Goal: Task Accomplishment & Management: Complete application form

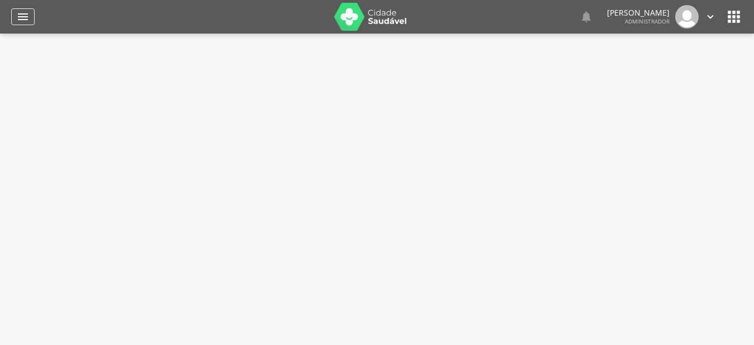
click at [30, 16] on div "" at bounding box center [22, 16] width 23 height 17
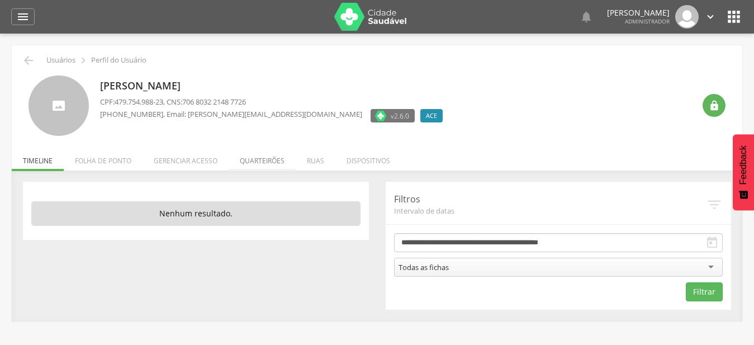
click at [268, 162] on li "Quarteirões" at bounding box center [262, 158] width 67 height 26
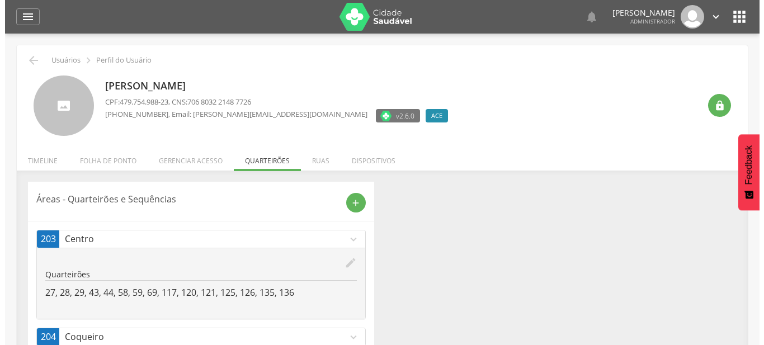
scroll to position [114, 0]
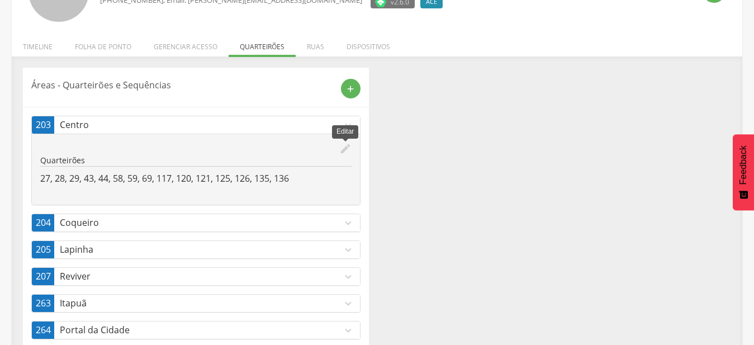
click at [345, 149] on icon "edit" at bounding box center [345, 149] width 12 height 12
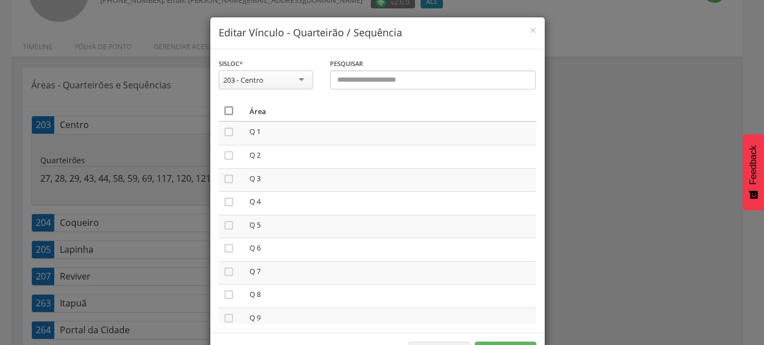
click at [224, 113] on icon "" at bounding box center [228, 110] width 11 height 11
click at [224, 113] on icon "" at bounding box center [228, 110] width 11 height 11
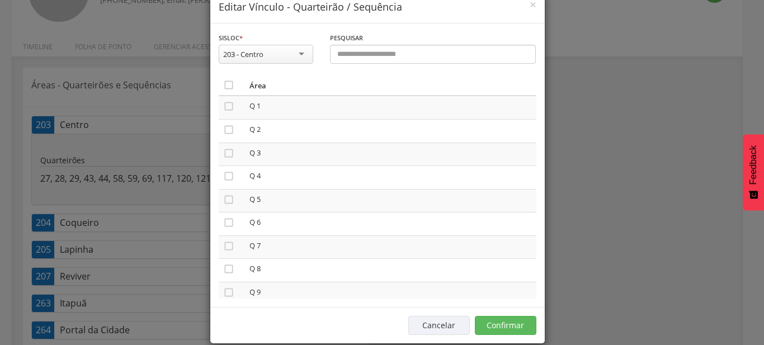
scroll to position [41, 0]
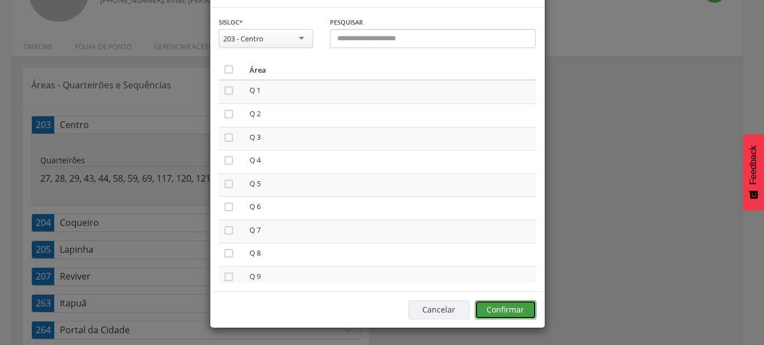
click at [523, 317] on button "Confirmar" at bounding box center [505, 309] width 61 height 19
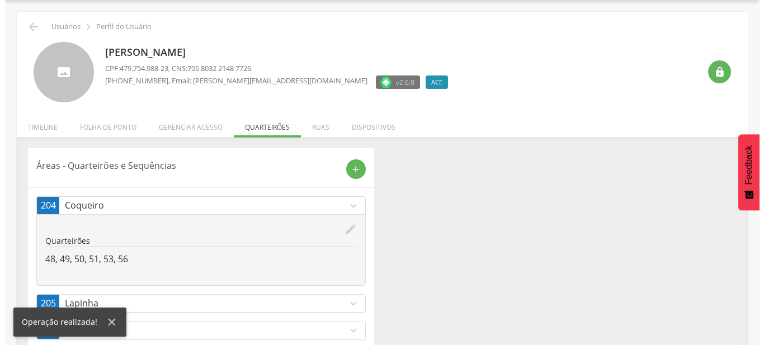
scroll to position [113, 0]
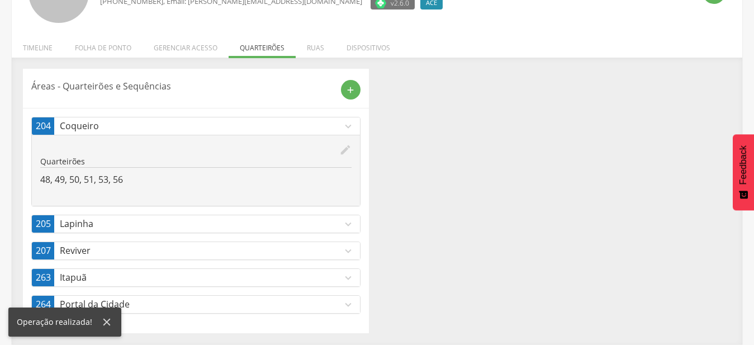
click at [349, 149] on icon "edit" at bounding box center [345, 150] width 12 height 12
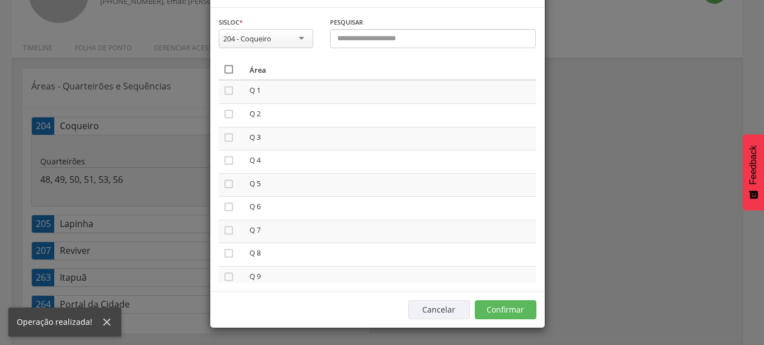
click at [223, 75] on icon "" at bounding box center [228, 69] width 11 height 11
click at [223, 75] on icon "" at bounding box center [228, 69] width 11 height 11
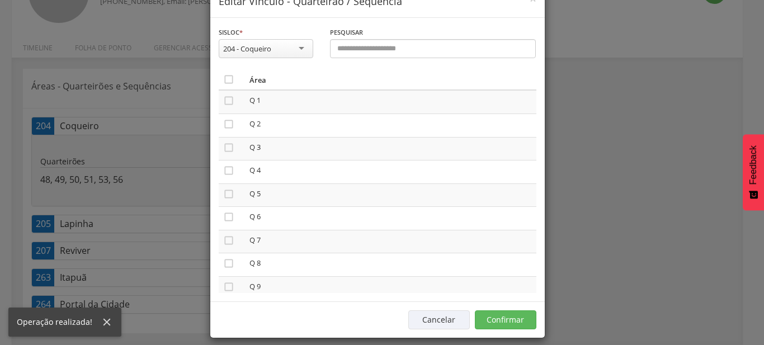
scroll to position [41, 0]
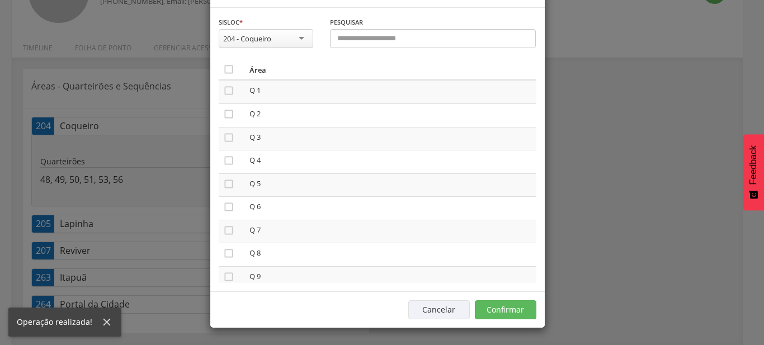
click at [492, 322] on div "Cancelar Confirmar" at bounding box center [377, 309] width 334 height 36
click at [493, 313] on button "Confirmar" at bounding box center [505, 309] width 61 height 19
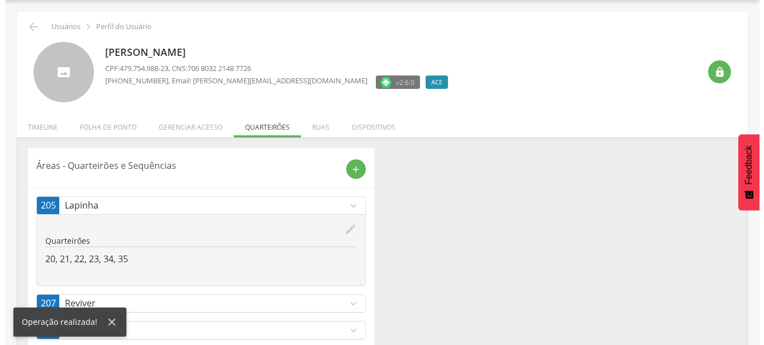
scroll to position [86, 0]
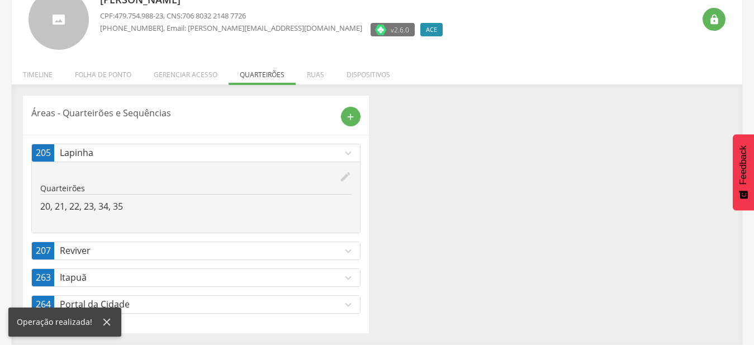
click at [343, 175] on icon "edit" at bounding box center [345, 176] width 12 height 12
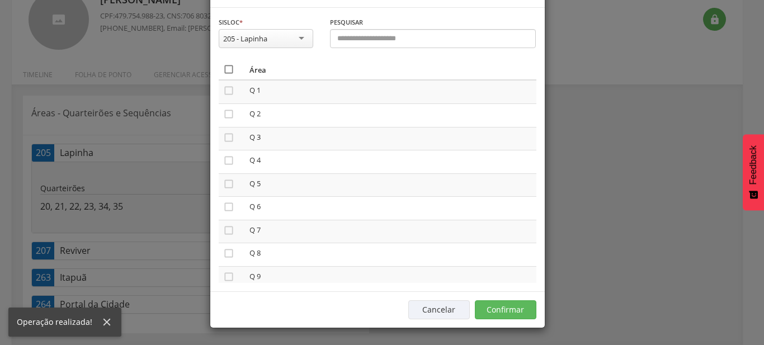
click at [224, 75] on icon "" at bounding box center [228, 69] width 11 height 11
click at [224, 75] on icon "" at bounding box center [228, 69] width 11 height 11
click at [495, 315] on button "Confirmar" at bounding box center [505, 309] width 61 height 19
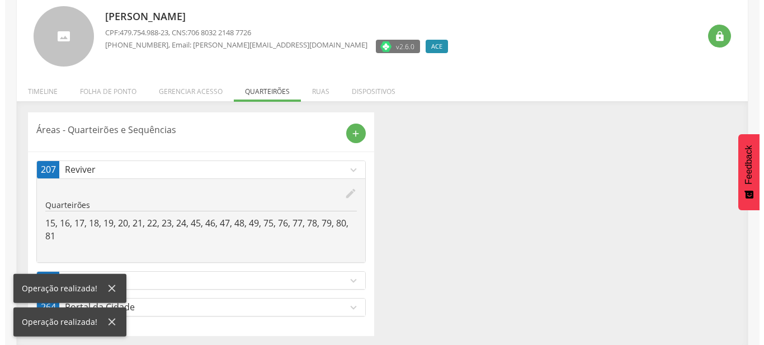
scroll to position [72, 0]
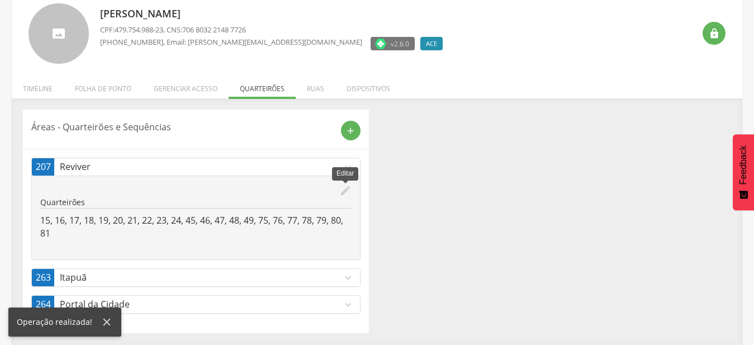
click at [348, 189] on icon "edit" at bounding box center [345, 190] width 12 height 12
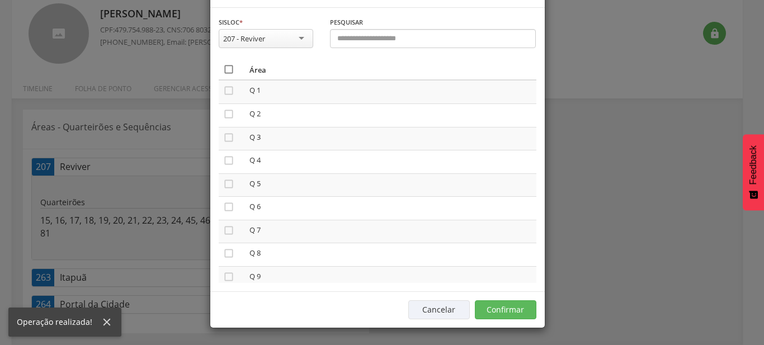
click at [224, 75] on icon "" at bounding box center [228, 69] width 11 height 11
click at [224, 75] on icon "" at bounding box center [228, 69] width 11 height 11
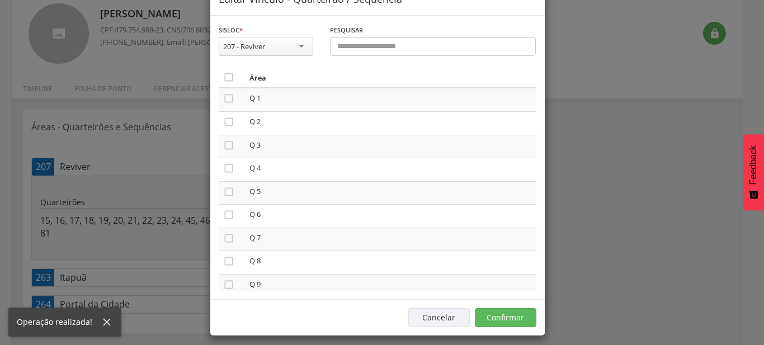
scroll to position [41, 0]
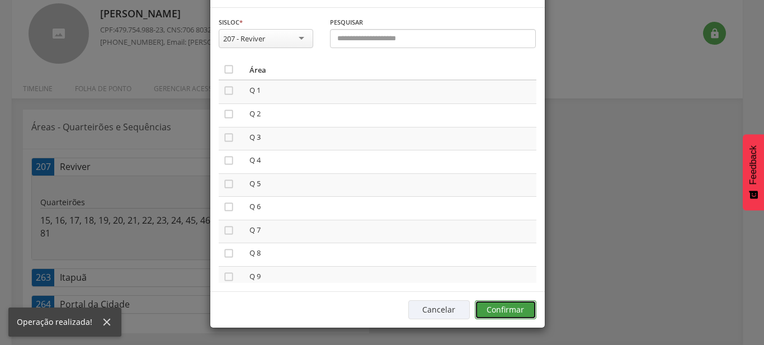
click at [502, 309] on button "Confirmar" at bounding box center [505, 309] width 61 height 19
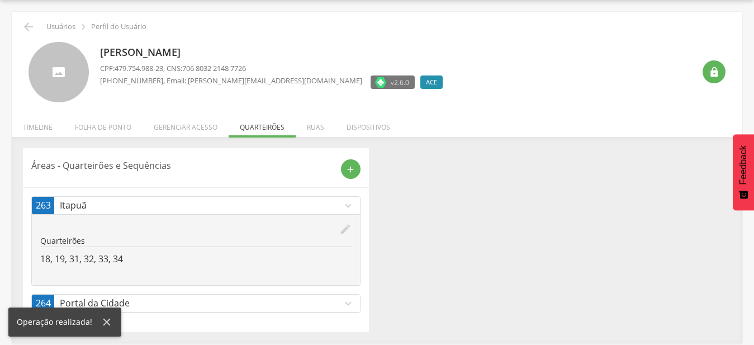
click at [339, 301] on p "Portal da Cidade" at bounding box center [201, 303] width 282 height 13
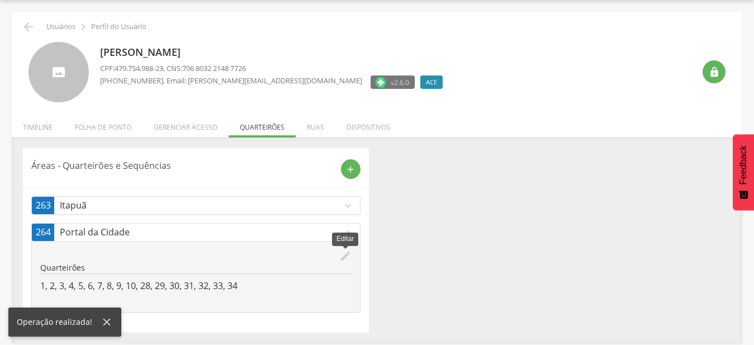
click at [341, 260] on icon "edit" at bounding box center [345, 256] width 12 height 12
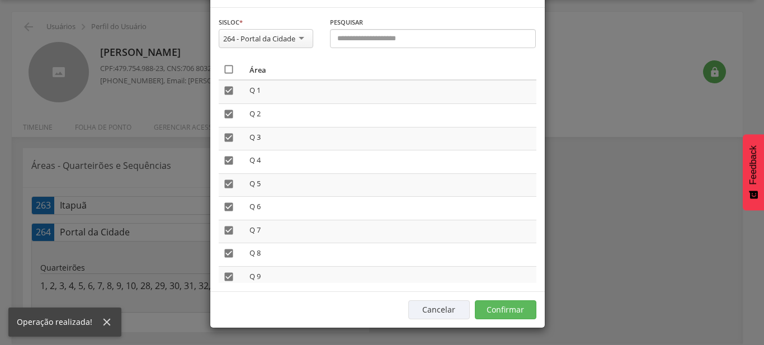
click at [223, 75] on icon "" at bounding box center [228, 69] width 11 height 11
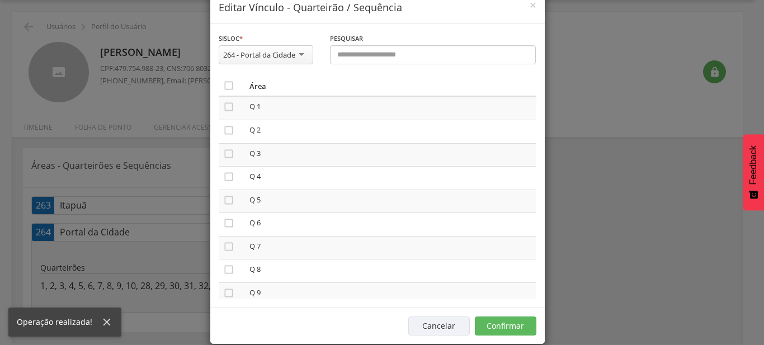
scroll to position [41, 0]
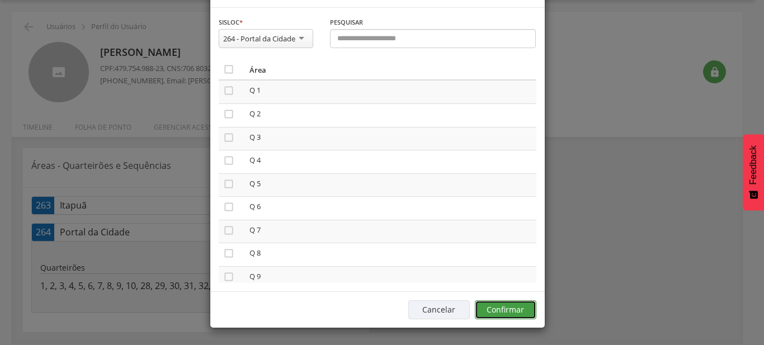
click at [515, 313] on button "Confirmar" at bounding box center [505, 309] width 61 height 19
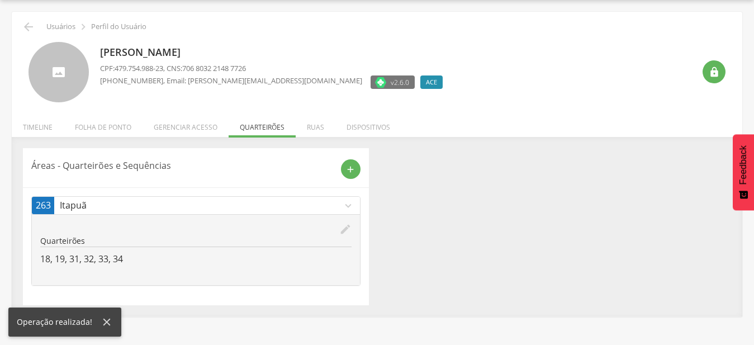
click at [348, 229] on icon "edit" at bounding box center [345, 229] width 12 height 12
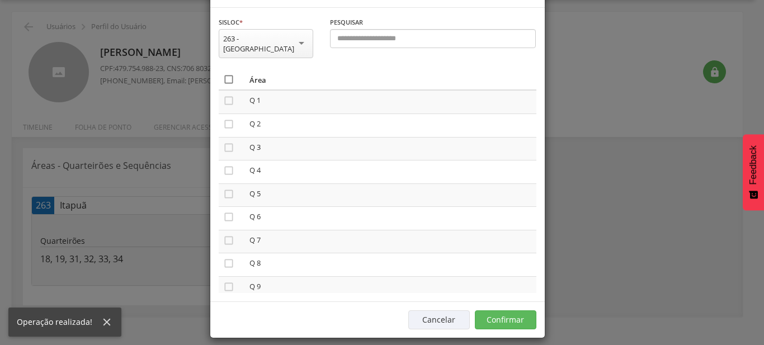
click at [223, 85] on icon "" at bounding box center [228, 79] width 11 height 11
click at [223, 85] on icon "" at bounding box center [228, 79] width 11 height 11
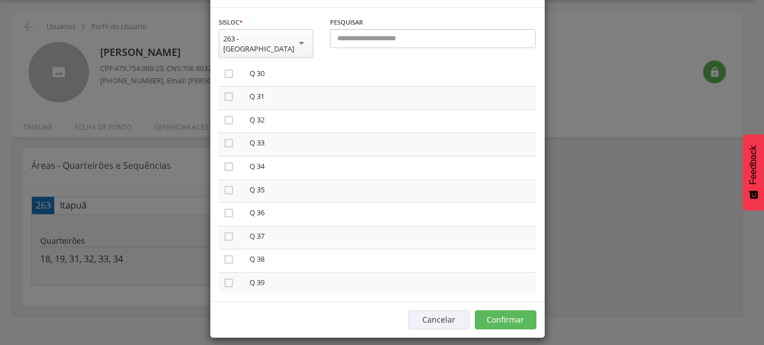
scroll to position [708, 0]
click at [224, 188] on icon "" at bounding box center [228, 182] width 11 height 11
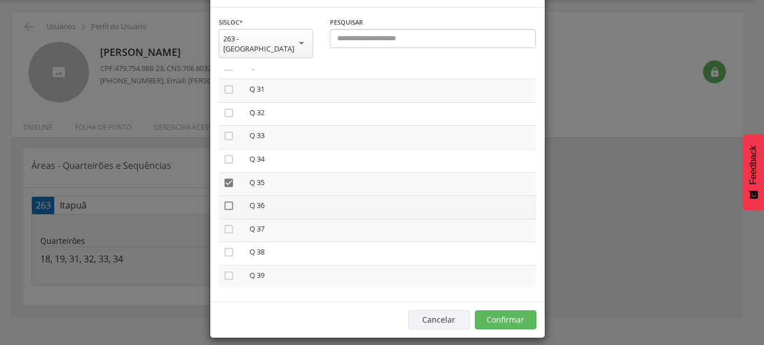
click at [226, 211] on icon "" at bounding box center [228, 205] width 11 height 11
click at [225, 211] on icon "" at bounding box center [228, 205] width 11 height 11
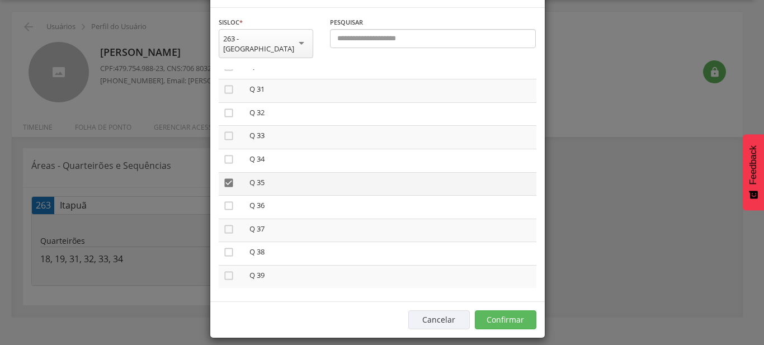
click at [224, 188] on icon "" at bounding box center [228, 182] width 11 height 11
click at [223, 235] on icon "" at bounding box center [228, 229] width 11 height 11
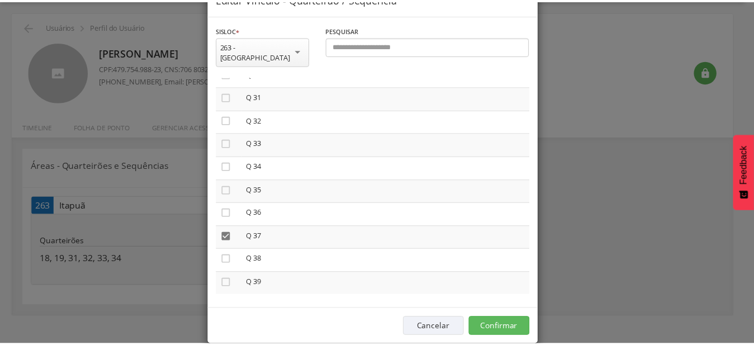
scroll to position [41, 0]
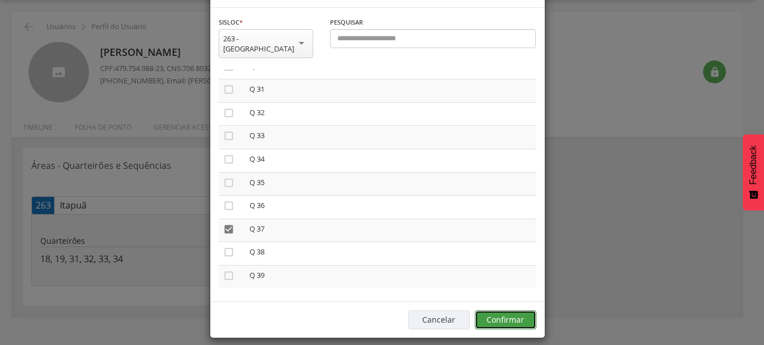
click at [500, 310] on button "Confirmar" at bounding box center [505, 319] width 61 height 19
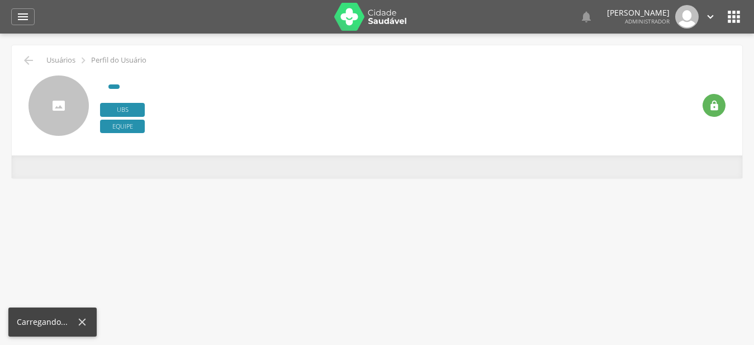
type input "**********"
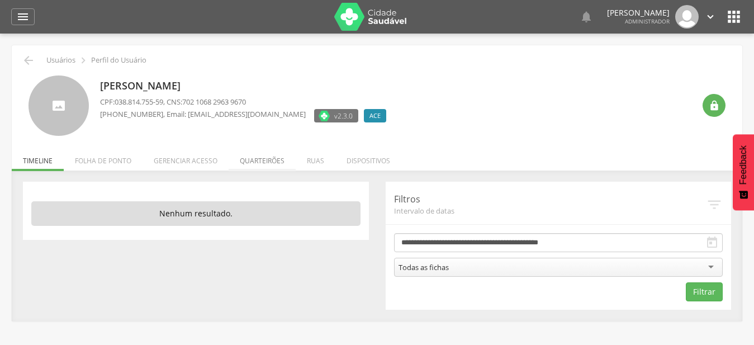
click at [273, 162] on li "Quarteirões" at bounding box center [262, 158] width 67 height 26
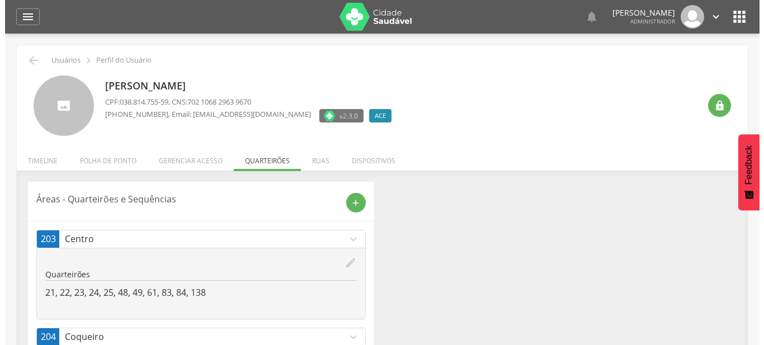
scroll to position [113, 0]
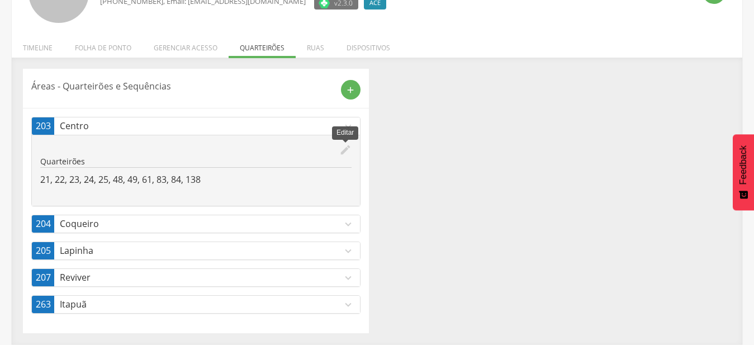
click at [345, 145] on icon "edit" at bounding box center [345, 150] width 12 height 12
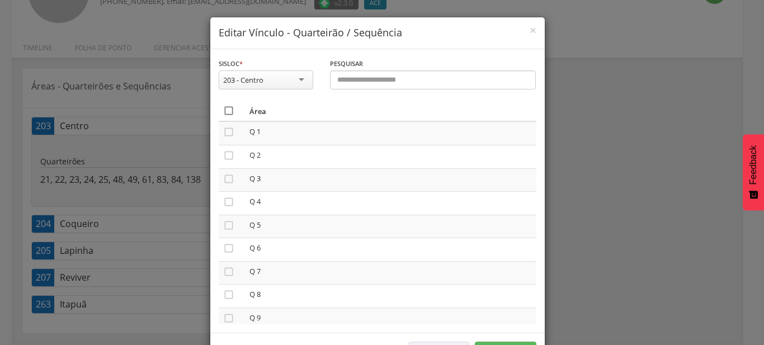
click at [223, 109] on icon "" at bounding box center [228, 110] width 11 height 11
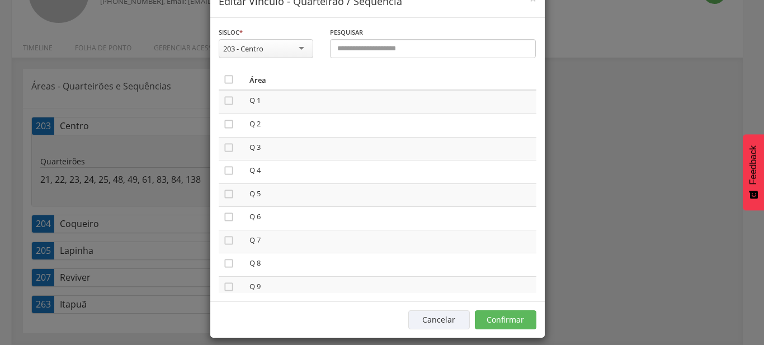
scroll to position [41, 0]
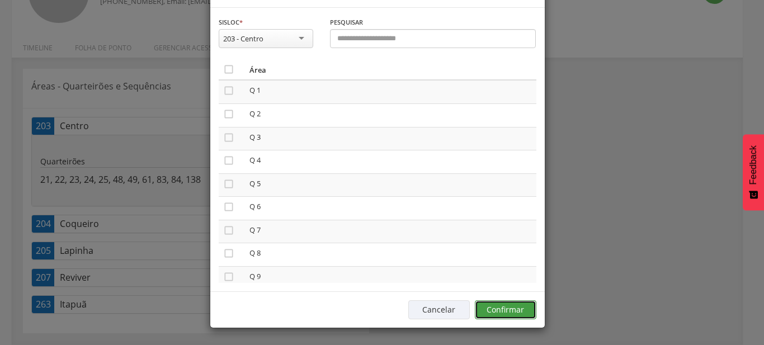
click at [518, 309] on button "Confirmar" at bounding box center [505, 309] width 61 height 19
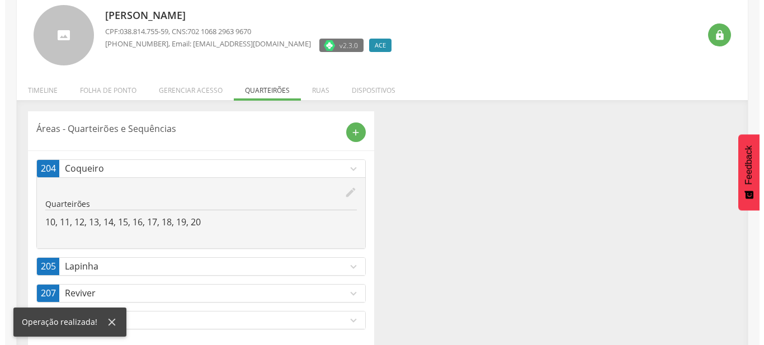
scroll to position [86, 0]
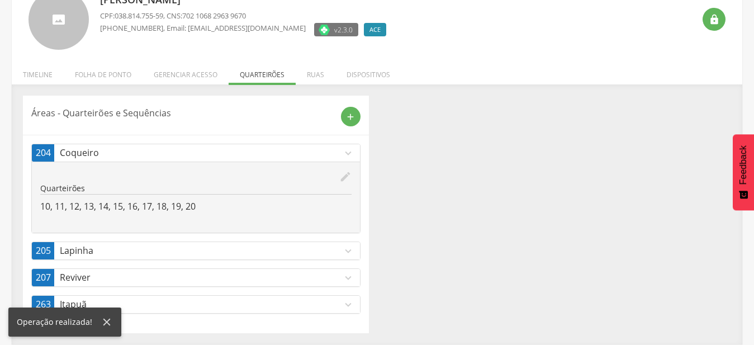
click at [347, 177] on icon "edit" at bounding box center [345, 176] width 12 height 12
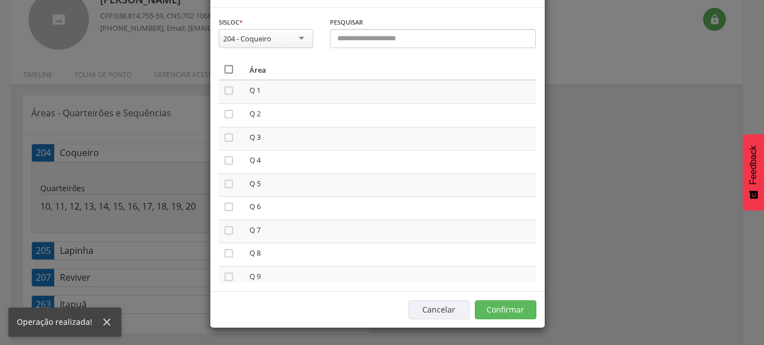
click at [223, 75] on icon "" at bounding box center [228, 69] width 11 height 11
click at [223, 75] on icon "" at bounding box center [228, 69] width 11 height 11
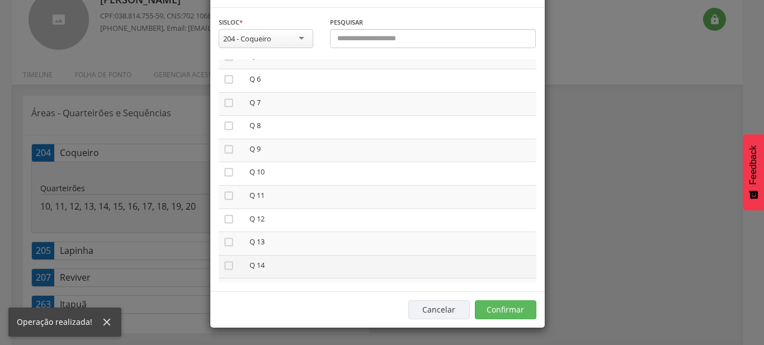
scroll to position [41, 0]
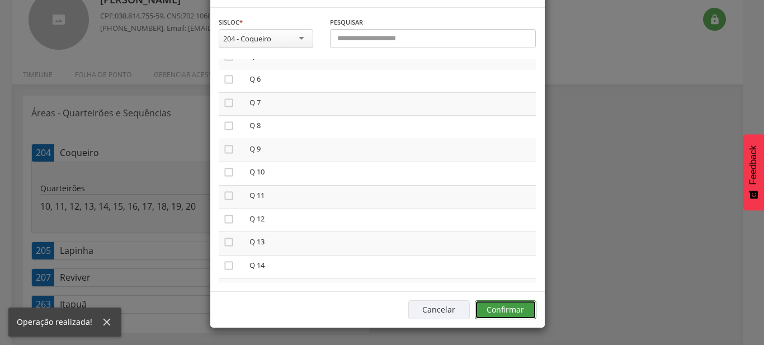
click at [518, 302] on button "Confirmar" at bounding box center [505, 309] width 61 height 19
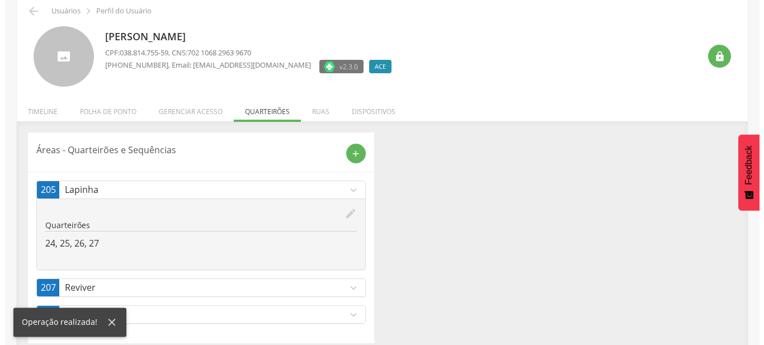
scroll to position [59, 0]
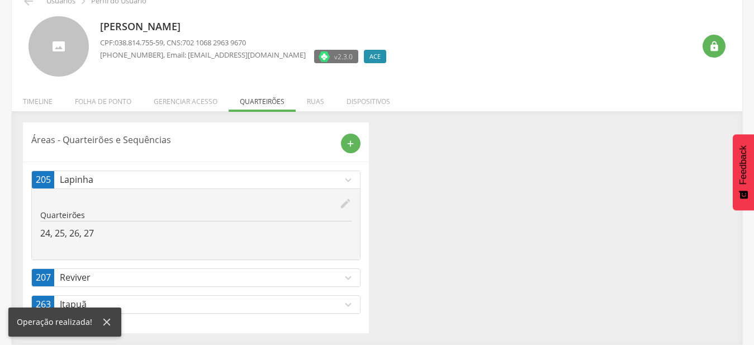
click at [343, 201] on icon "edit" at bounding box center [345, 203] width 12 height 12
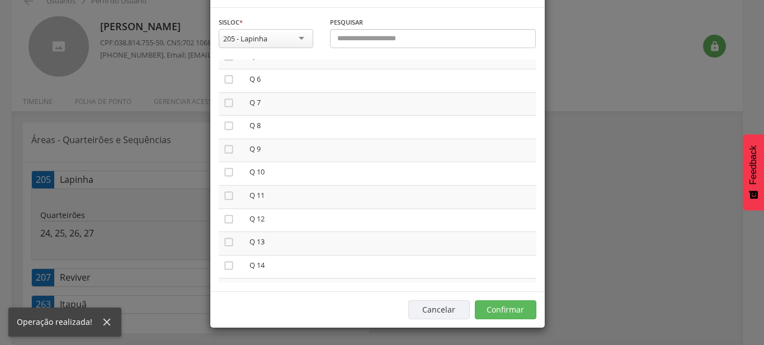
click at [508, 317] on button "Confirmar" at bounding box center [505, 309] width 61 height 19
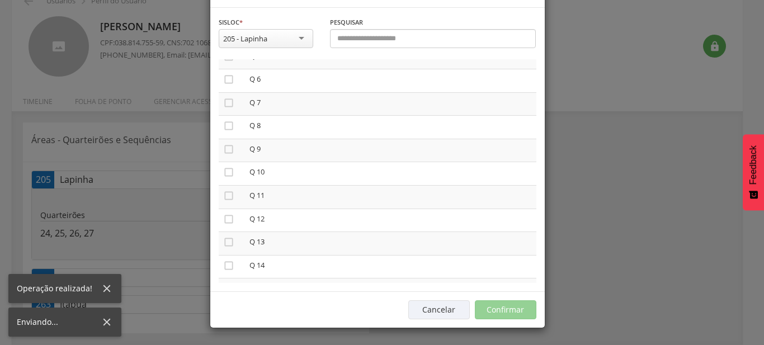
scroll to position [34, 0]
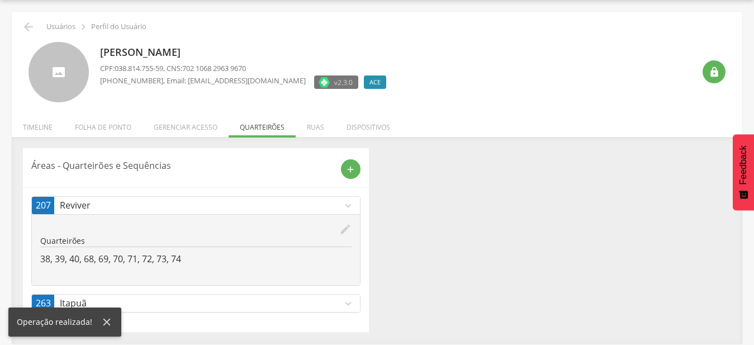
click at [343, 227] on icon "edit" at bounding box center [345, 229] width 12 height 12
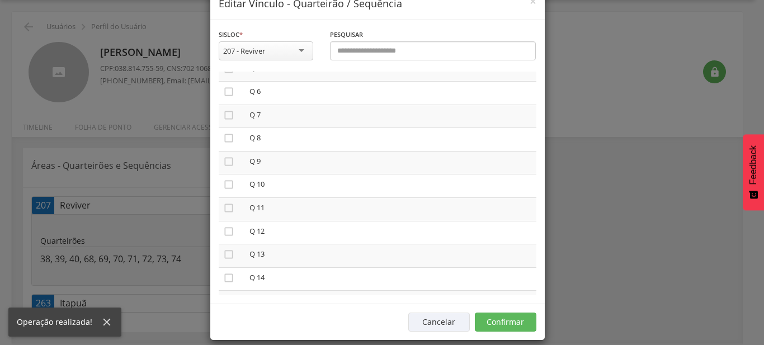
scroll to position [41, 0]
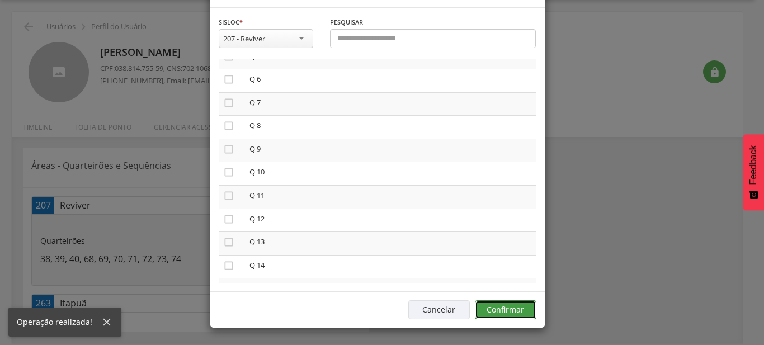
click at [501, 318] on button "Confirmar" at bounding box center [505, 309] width 61 height 19
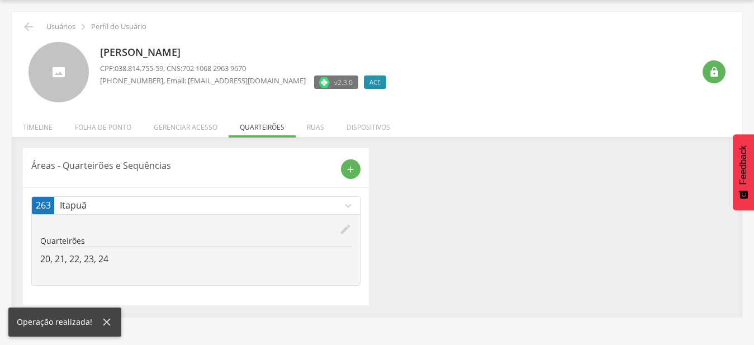
click at [349, 229] on icon "edit" at bounding box center [345, 229] width 12 height 12
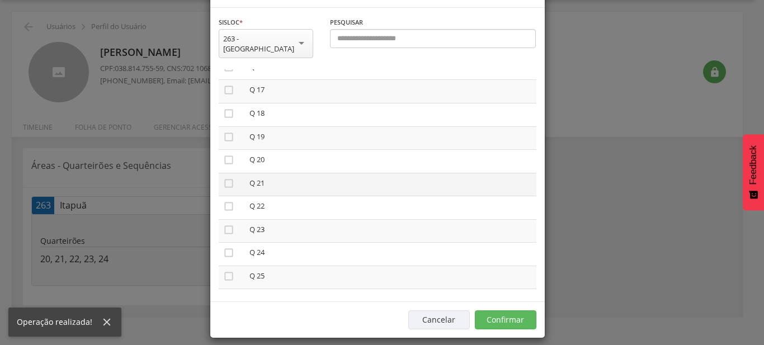
scroll to position [708, 0]
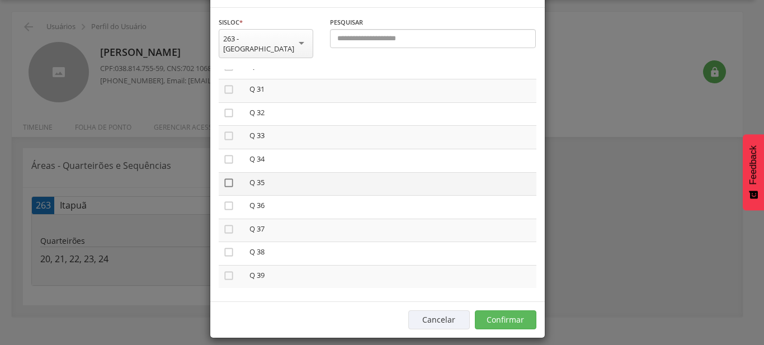
click at [227, 188] on icon "" at bounding box center [228, 182] width 11 height 11
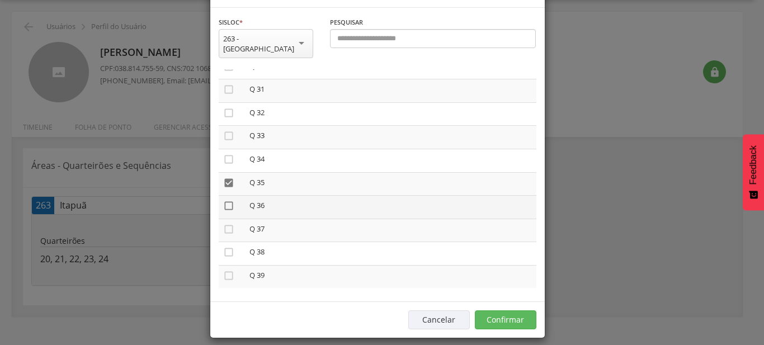
click at [223, 211] on icon "" at bounding box center [228, 205] width 11 height 11
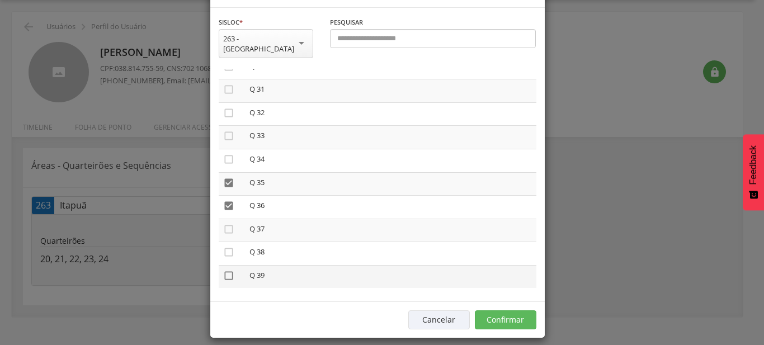
click at [226, 281] on icon "" at bounding box center [228, 275] width 11 height 11
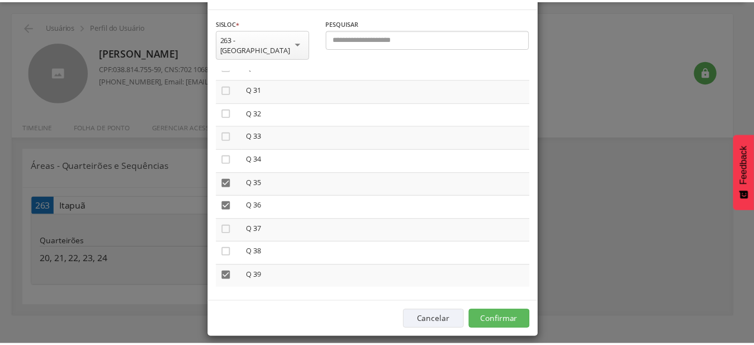
scroll to position [41, 0]
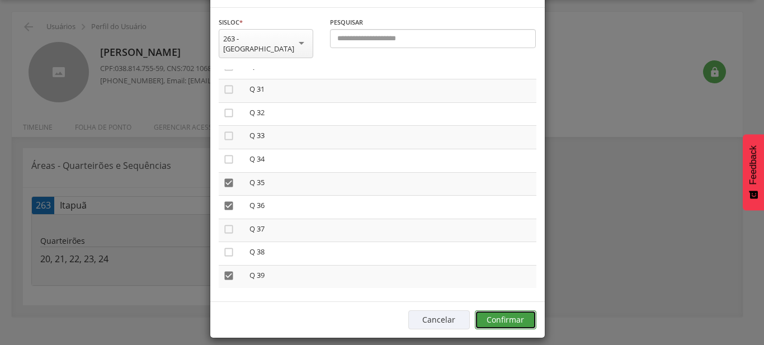
click at [497, 313] on button "Confirmar" at bounding box center [505, 319] width 61 height 19
